Goal: Find contact information: Obtain details needed to contact an individual or organization

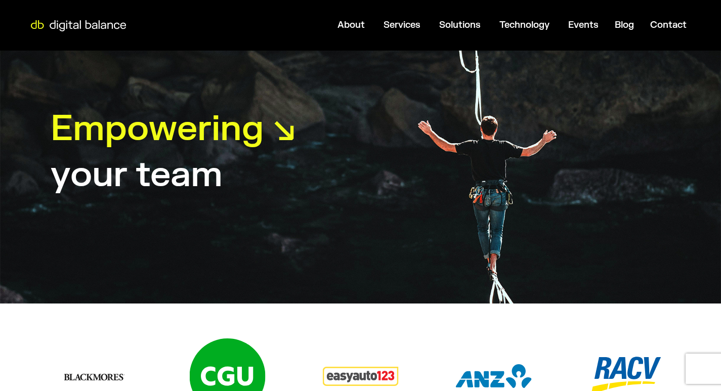
scroll to position [1978, 0]
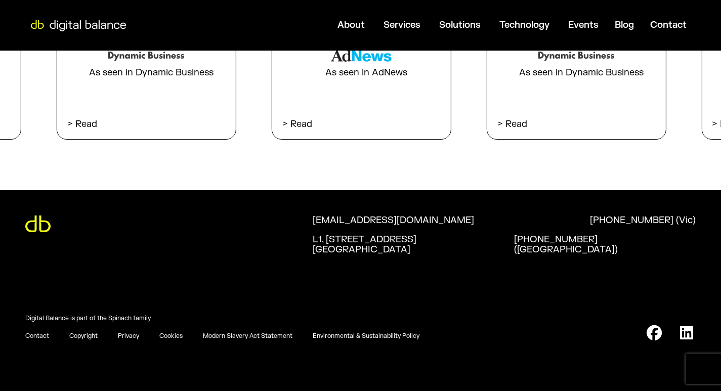
drag, startPoint x: 299, startPoint y: 238, endPoint x: 403, endPoint y: 256, distance: 106.3
click at [403, 256] on div "hello@digitalbalance.com.au L1, 112 Buckhurst St. South Melbourne, Vic 3205 +61…" at bounding box center [360, 252] width 721 height 124
click at [432, 243] on p "L1, 112 Buckhurst St. South Melbourne, Vic 3205" at bounding box center [404, 245] width 182 height 20
click at [420, 305] on div "hello@digitalbalance.com.au L1, 112 Buckhurst St. South Melbourne, Vic 3205 +61…" at bounding box center [360, 252] width 721 height 124
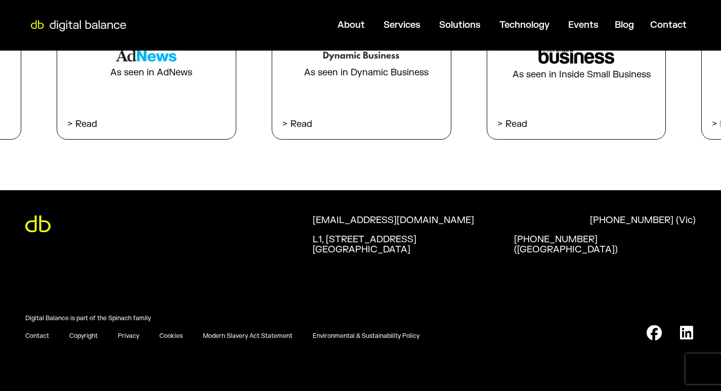
drag, startPoint x: 288, startPoint y: 241, endPoint x: 435, endPoint y: 249, distance: 147.5
click at [435, 249] on div "hello@digitalbalance.com.au L1, 112 Buckhurst St. South Melbourne, Vic 3205 +61…" at bounding box center [360, 252] width 721 height 124
click at [500, 391] on div "Digital Balance is part of the Spinach family Digital Balance is part of the Sp…" at bounding box center [360, 353] width 721 height 76
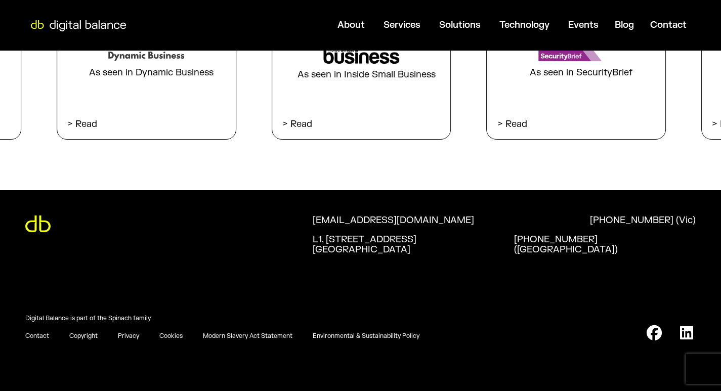
drag, startPoint x: 261, startPoint y: 231, endPoint x: 436, endPoint y: 248, distance: 176.0
click at [436, 248] on div "hello@digitalbalance.com.au L1, 112 Buckhurst St. South Melbourne, Vic 3205 +61…" at bounding box center [360, 252] width 721 height 124
copy div "hello@digitalbalance.com.au L1, 112 Buckhurst St. South Melbourne, Vic 3205"
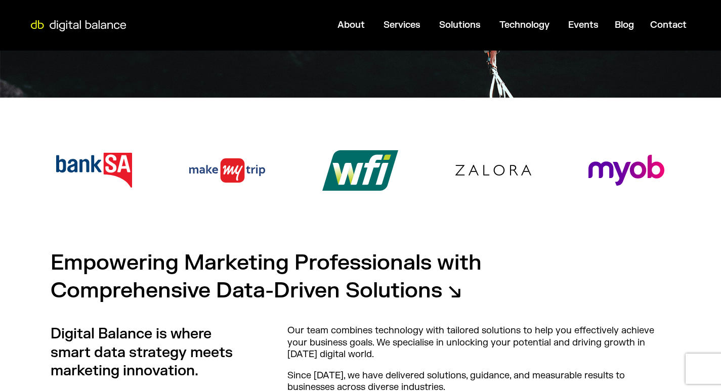
scroll to position [0, 0]
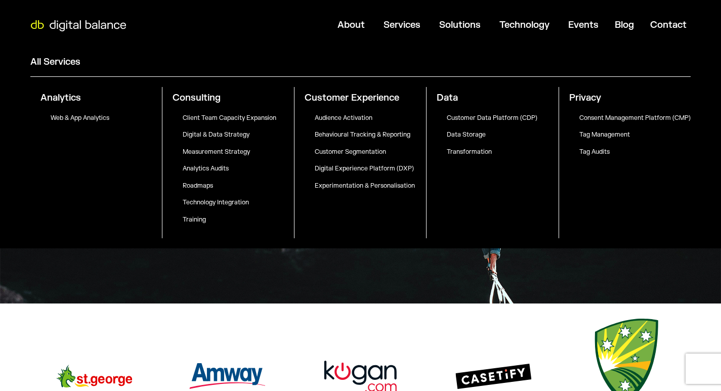
click at [339, 93] on h2 "Customer Experience" at bounding box center [365, 98] width 121 height 12
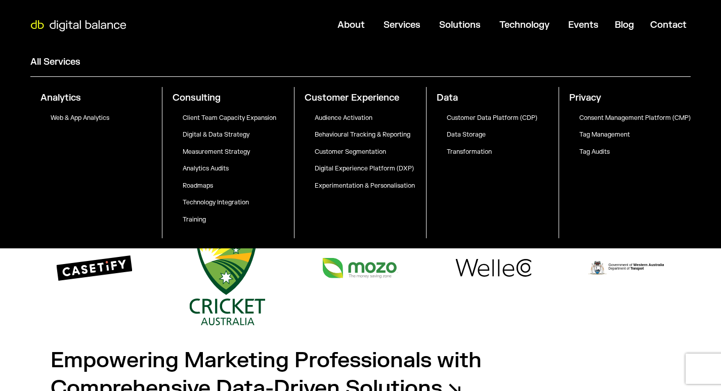
scroll to position [304, 0]
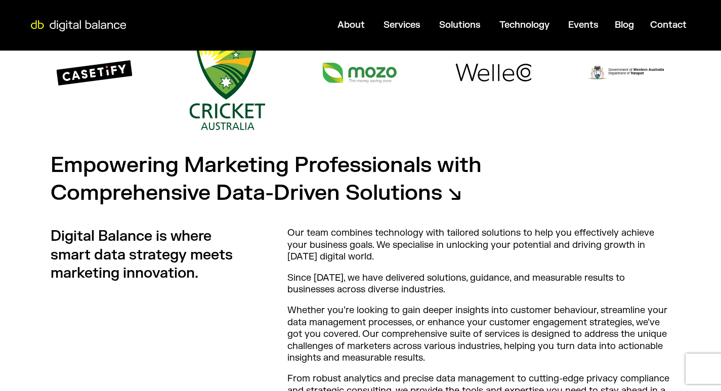
click at [315, 245] on p "Our team combines technology with tailored solutions to help you effectively ac…" at bounding box center [480, 244] width 384 height 35
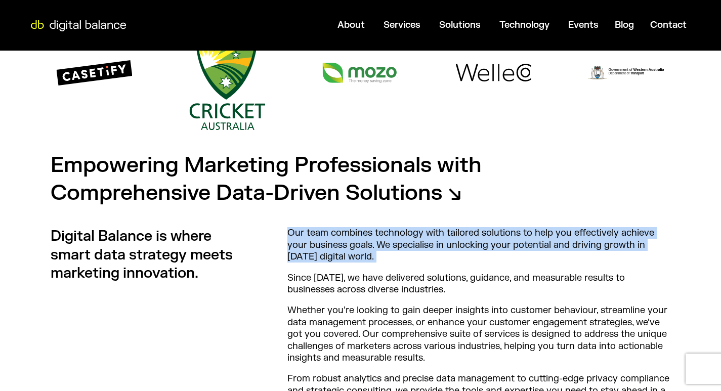
click at [315, 245] on p "Our team combines technology with tailored solutions to help you effectively ac…" at bounding box center [480, 244] width 384 height 35
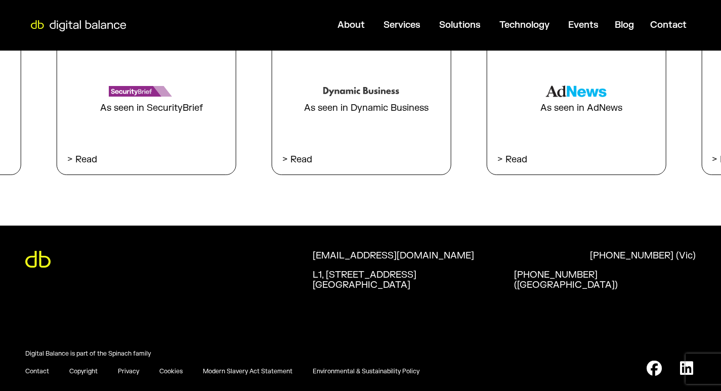
scroll to position [1978, 0]
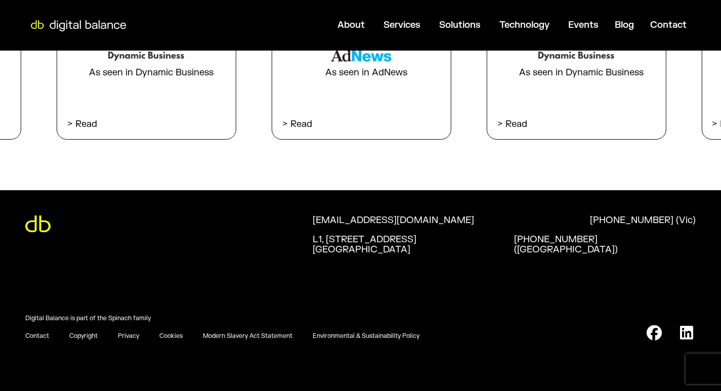
click at [126, 315] on link "Digital Balance is part of the Spinach family" at bounding box center [88, 319] width 126 height 8
